Goal: Navigation & Orientation: Find specific page/section

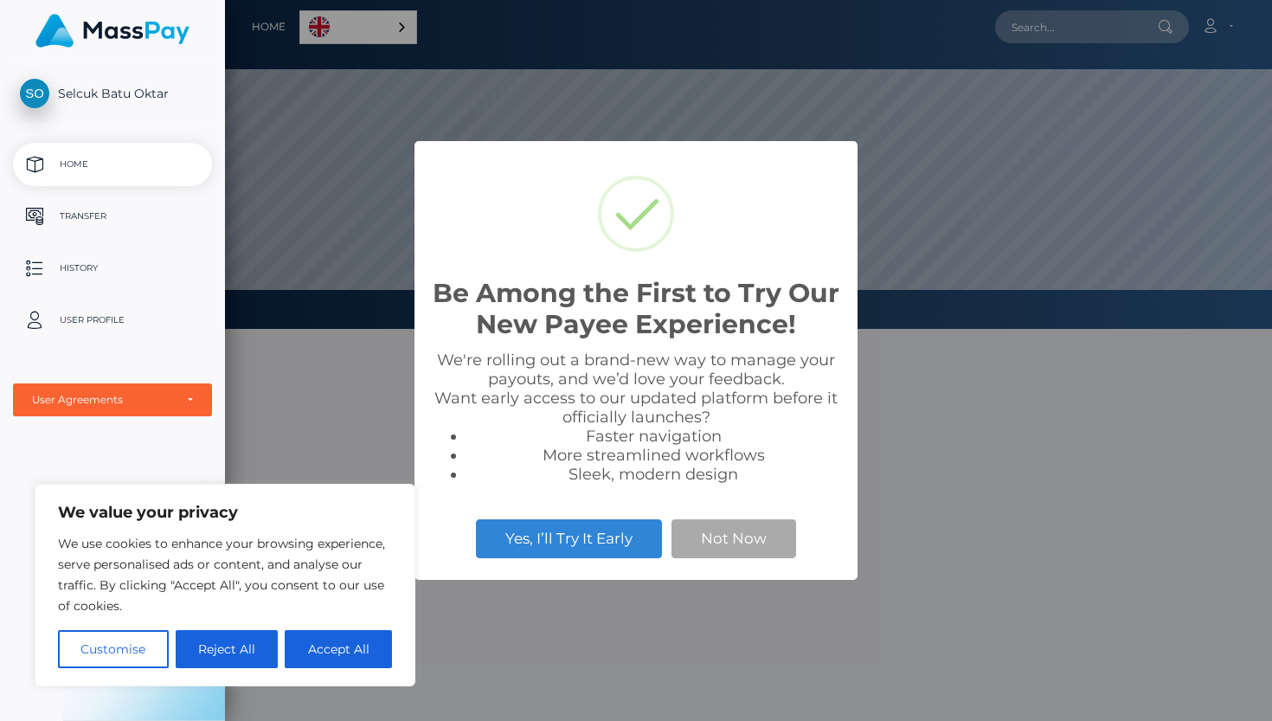
scroll to position [329, 1047]
click at [758, 533] on button "Not Now" at bounding box center [733, 538] width 125 height 38
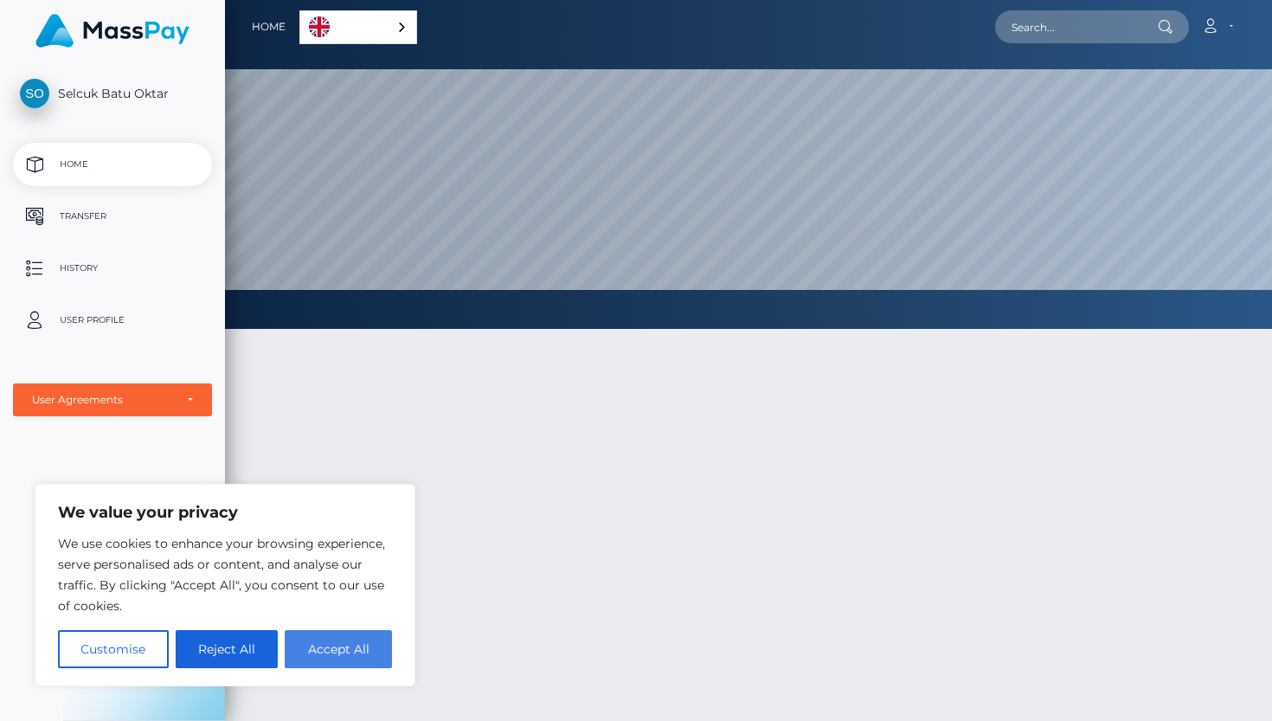
click at [321, 650] on button "Accept All" at bounding box center [338, 649] width 107 height 38
checkbox input "true"
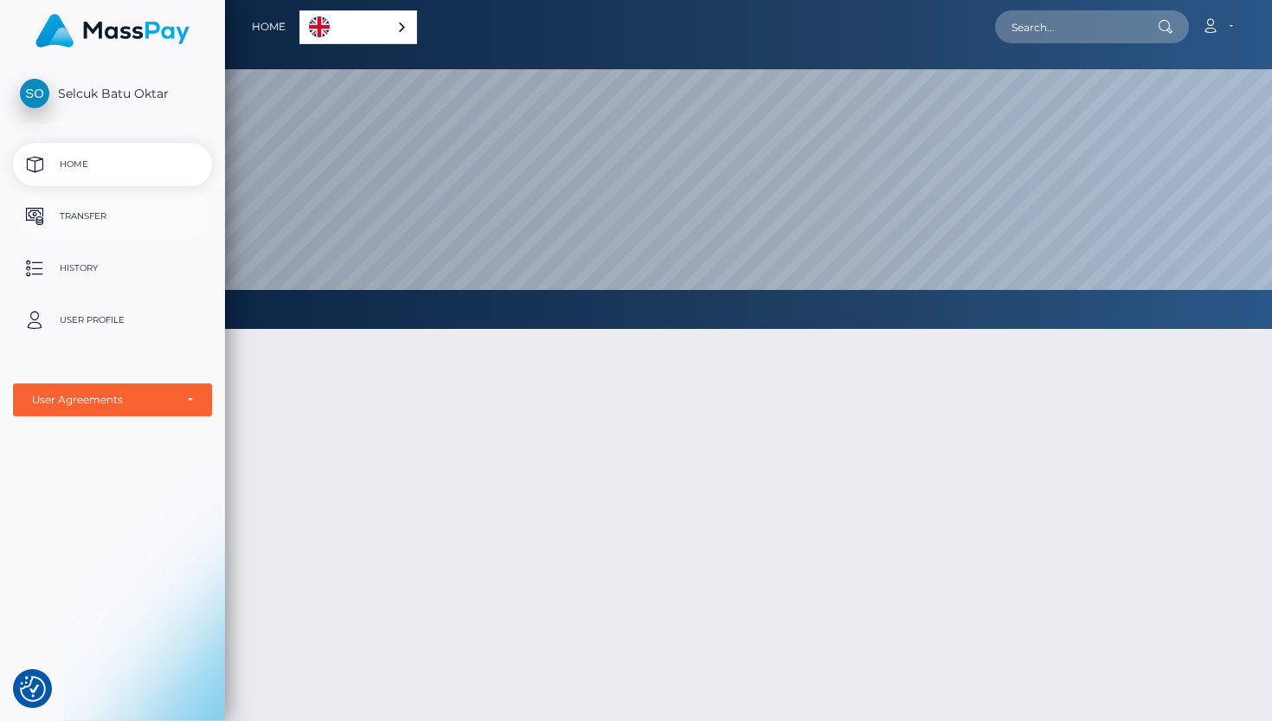
click at [116, 215] on p "Transfer" at bounding box center [112, 216] width 185 height 26
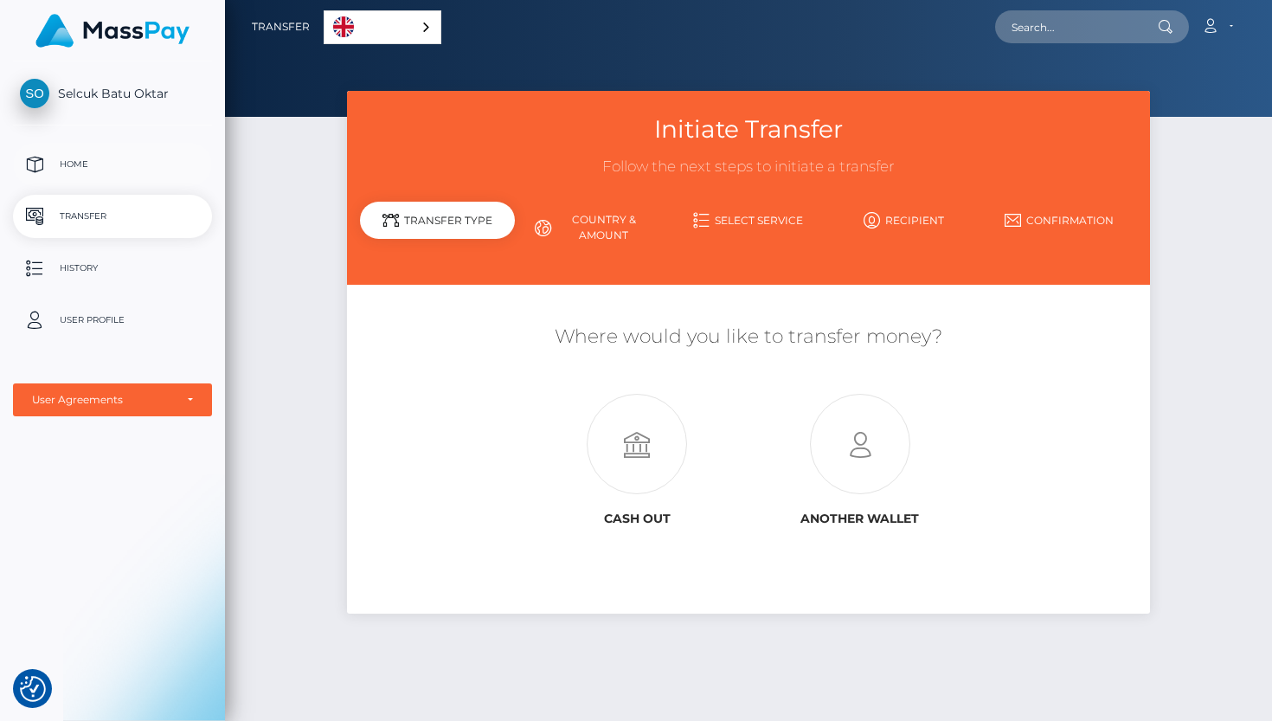
click at [85, 155] on p "Home" at bounding box center [112, 164] width 185 height 26
click at [156, 22] on img at bounding box center [112, 31] width 154 height 34
